Goal: Navigation & Orientation: Go to known website

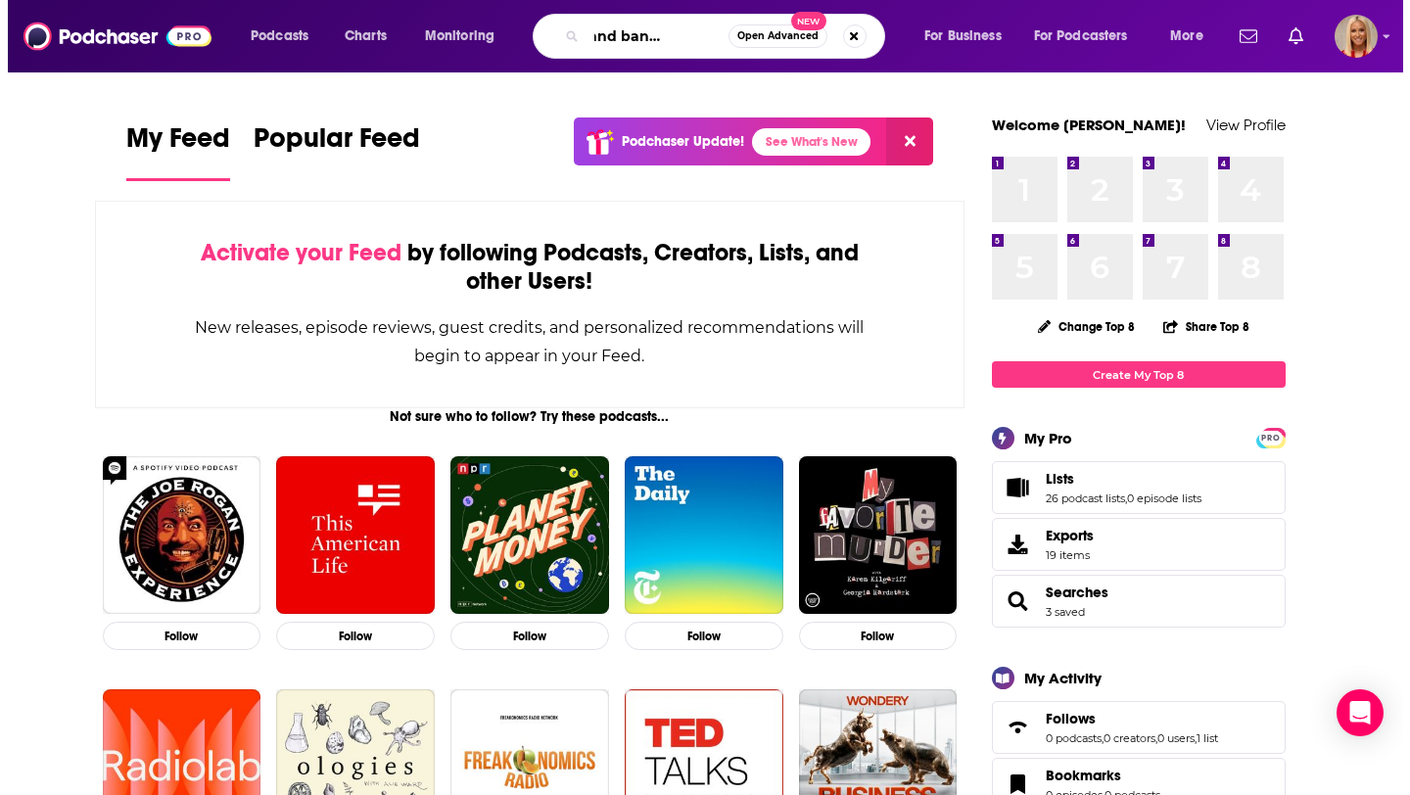
scroll to position [0, 59]
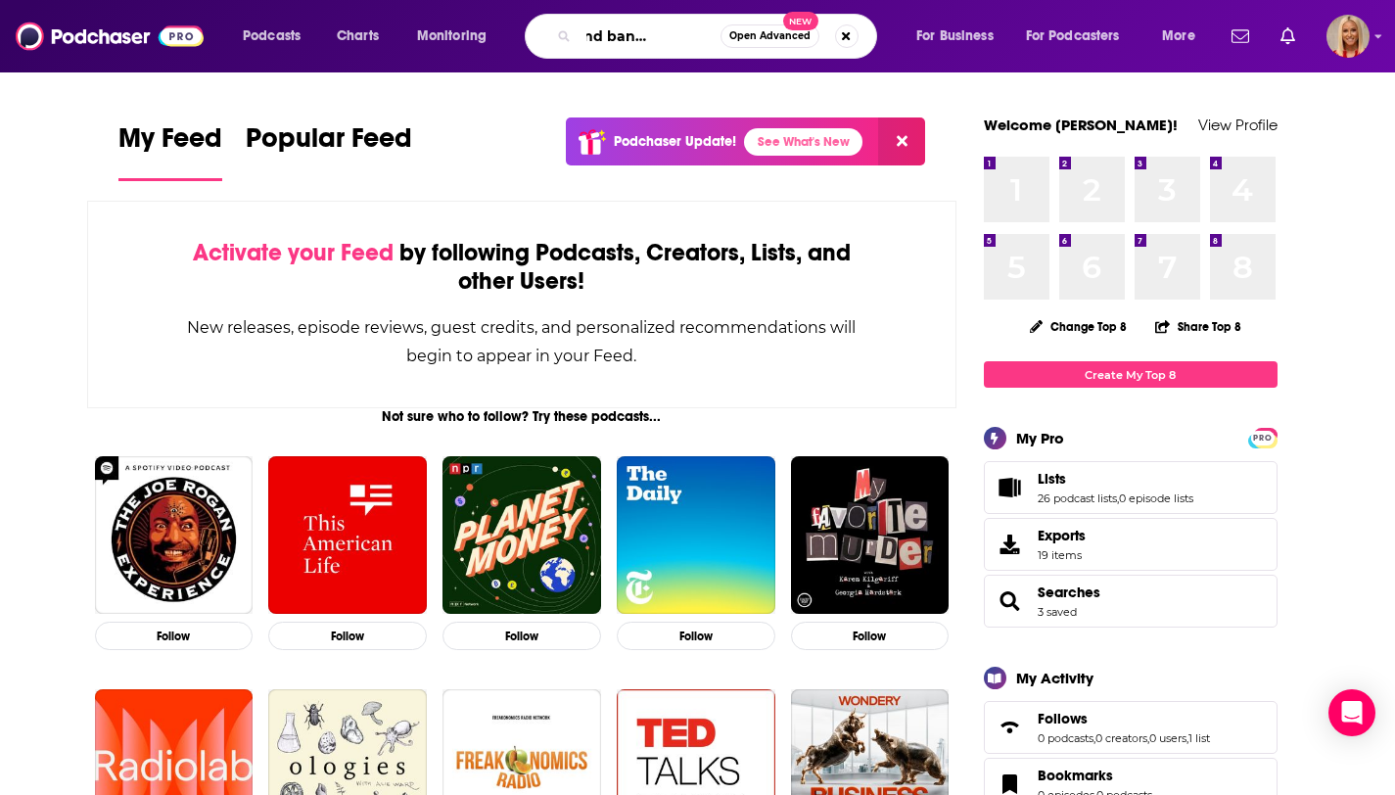
type input "bricks and banks podcast"
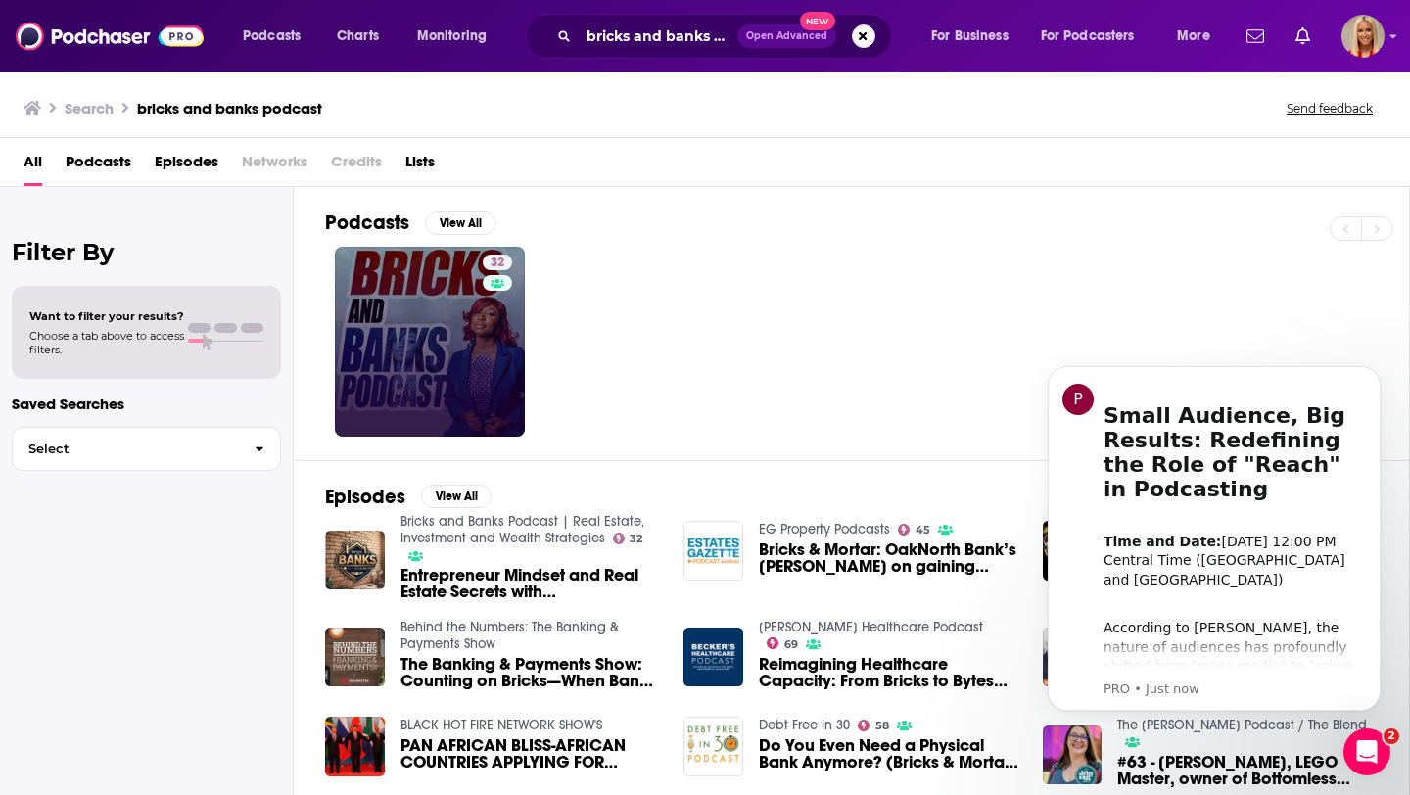
click at [474, 362] on link "32" at bounding box center [430, 342] width 190 height 190
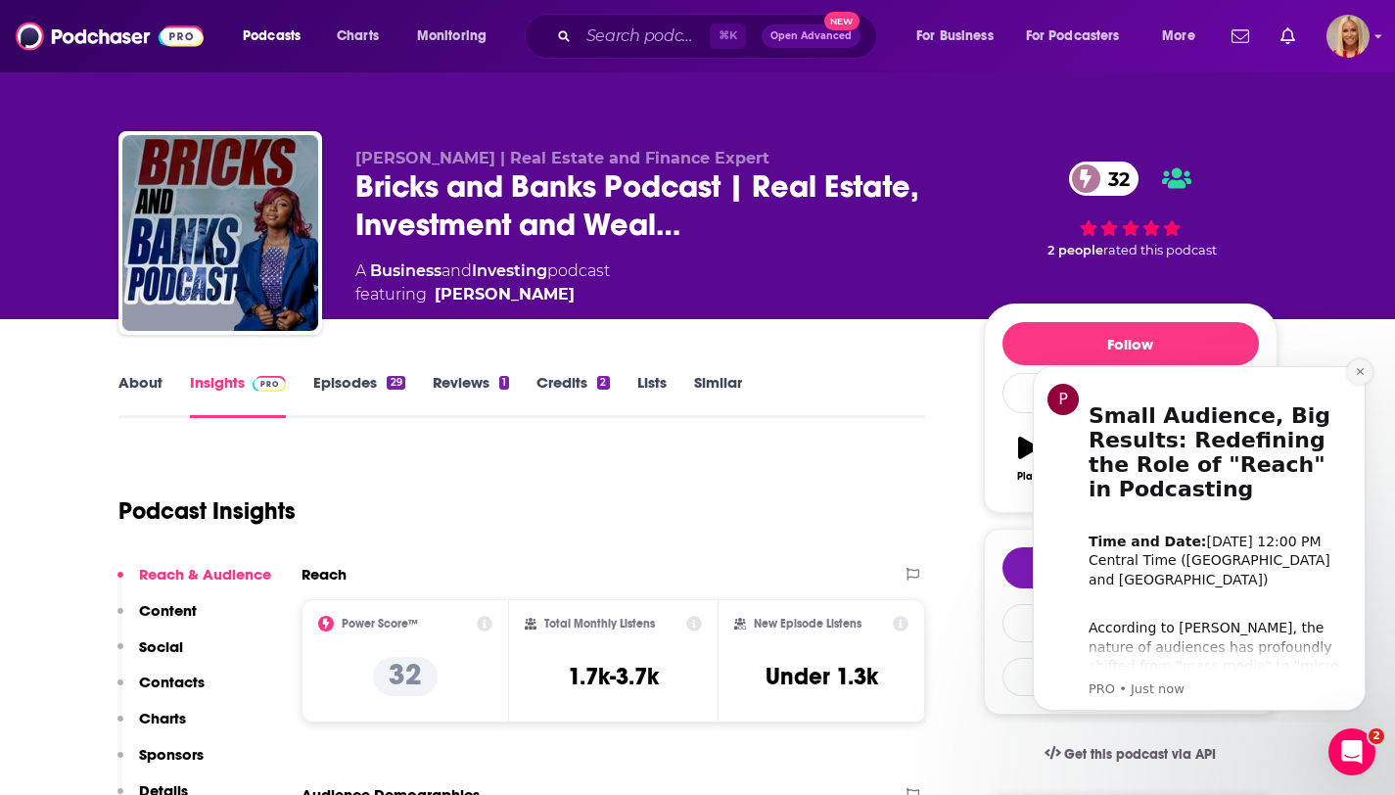
click at [1354, 379] on button "Dismiss notification" at bounding box center [1359, 371] width 25 height 25
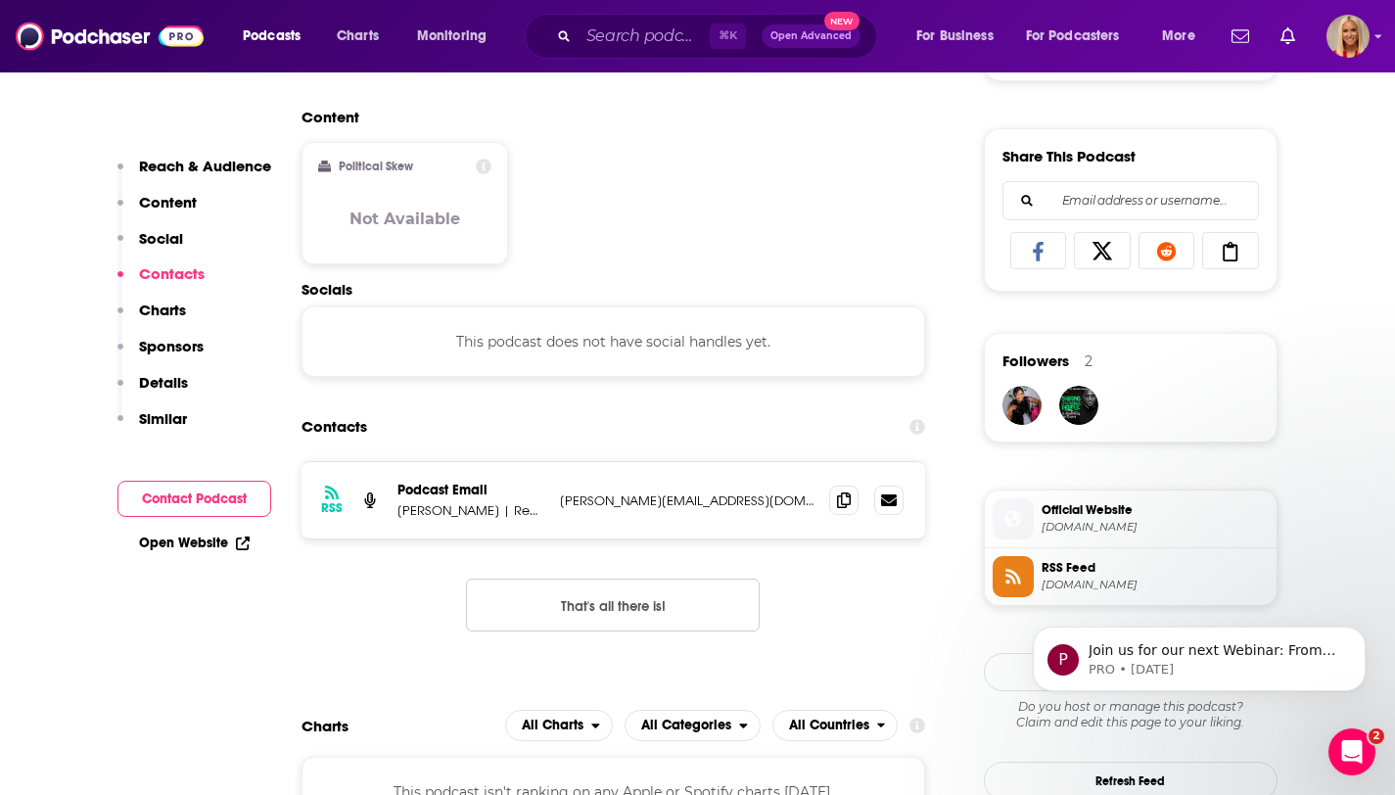
scroll to position [1494, 0]
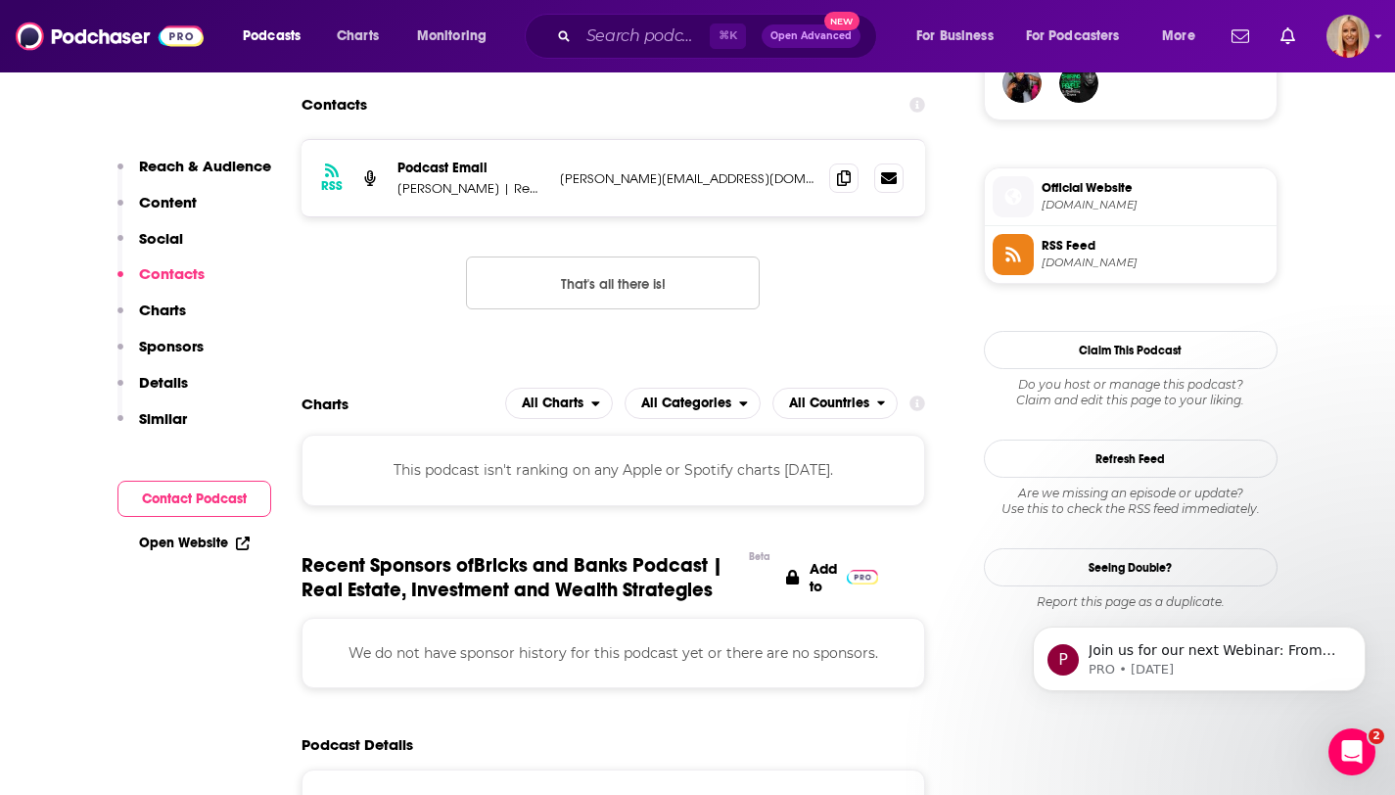
click at [1092, 215] on span "Official Website [DOMAIN_NAME]" at bounding box center [1151, 195] width 235 height 39
